Goal: Task Accomplishment & Management: Use online tool/utility

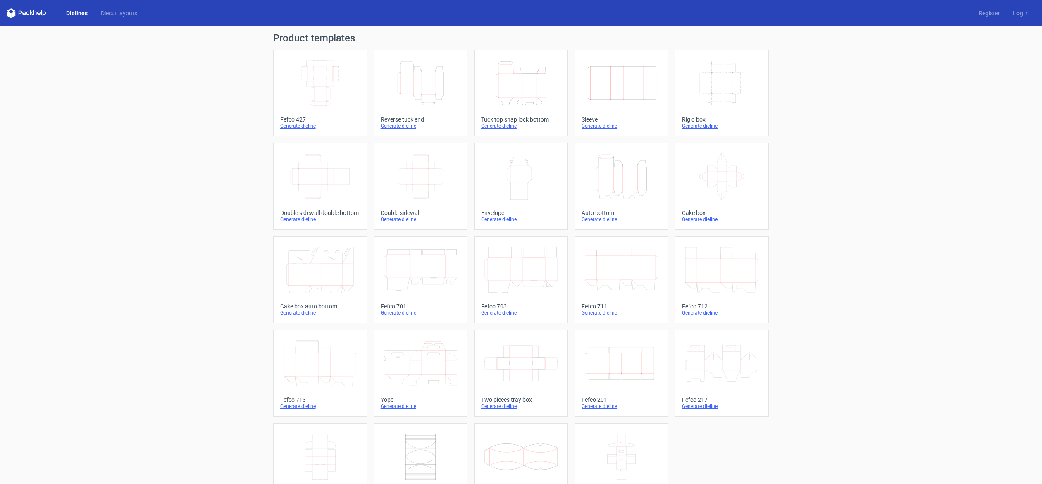
click at [496, 82] on icon "Height Depth Width" at bounding box center [520, 83] width 73 height 46
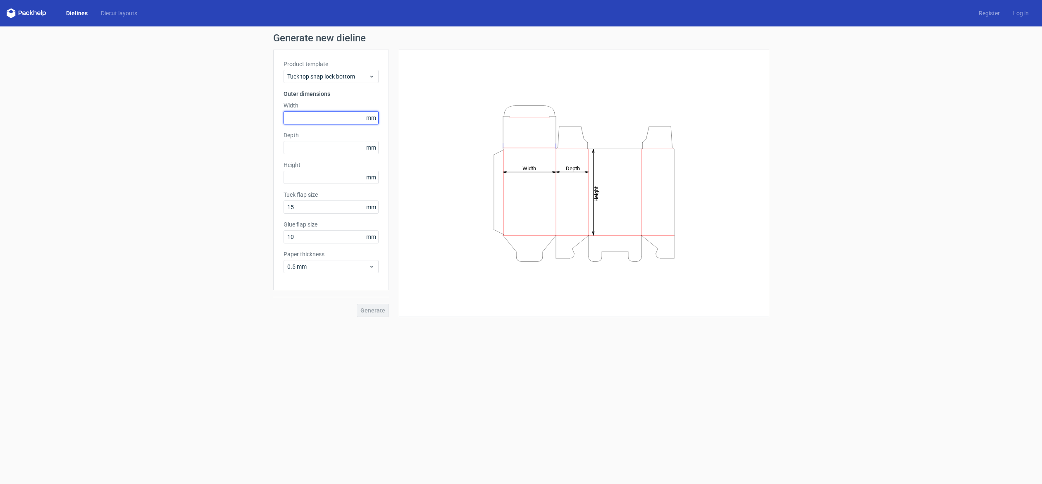
click at [312, 112] on input "text" at bounding box center [331, 117] width 95 height 13
type input "160"
type input "155"
type input "200"
click at [367, 313] on span "Generate" at bounding box center [372, 311] width 25 height 6
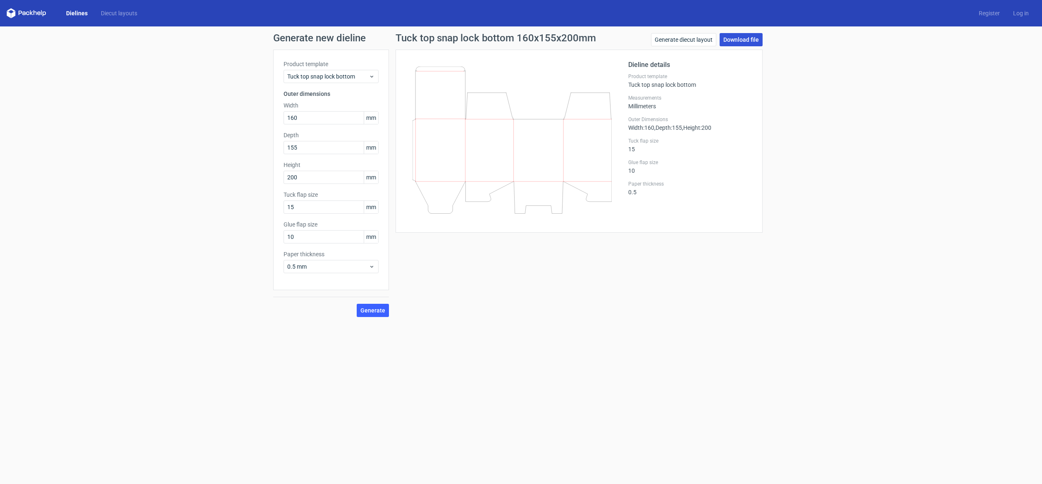
click at [733, 43] on link "Download file" at bounding box center [741, 39] width 43 height 13
